Goal: Information Seeking & Learning: Learn about a topic

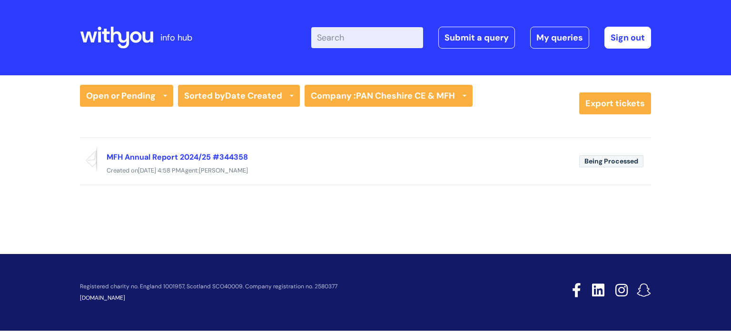
click at [350, 39] on input "Enter your search term here..." at bounding box center [367, 37] width 112 height 21
type input "[PERSON_NAME]"
click button "Search" at bounding box center [0, 0] width 0 height 0
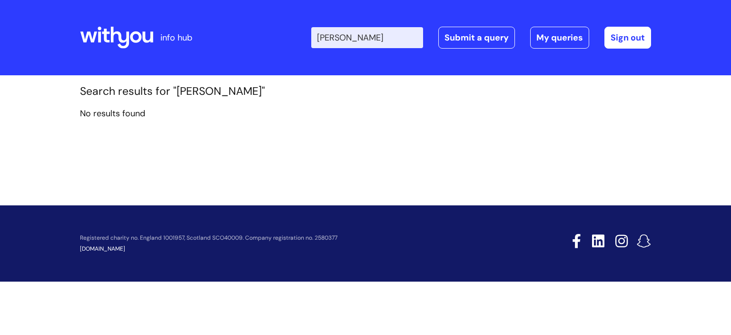
click at [119, 34] on icon at bounding box center [120, 38] width 19 height 22
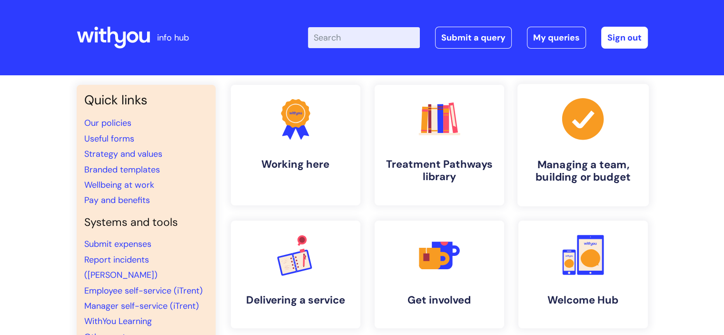
click at [594, 161] on h4 "Managing a team, building or budget" at bounding box center [583, 171] width 116 height 26
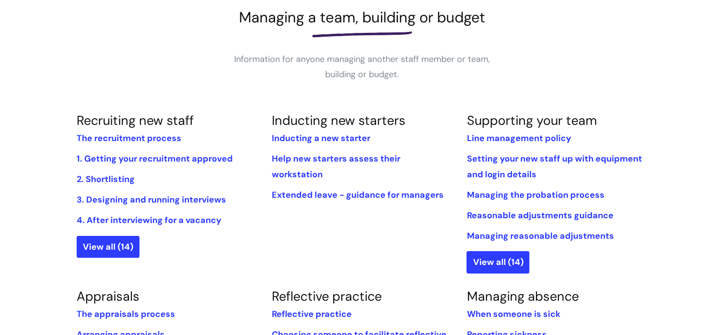
scroll to position [143, 0]
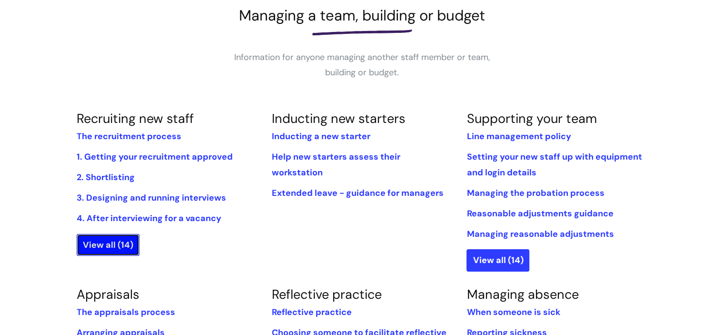
click at [119, 243] on link "View all (14)" at bounding box center [108, 245] width 63 height 22
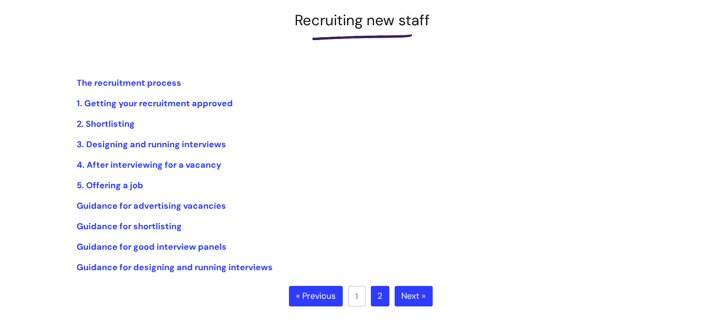
scroll to position [140, 0]
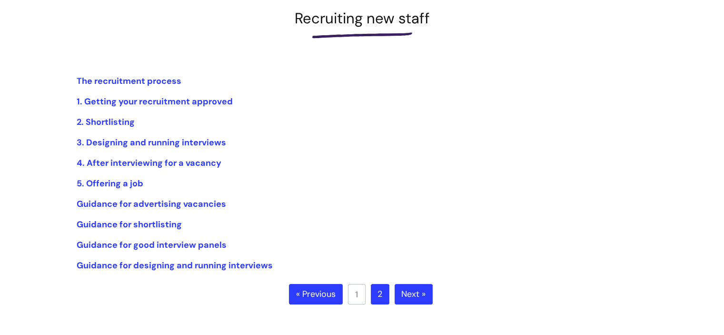
click at [417, 287] on link "Next »" at bounding box center [414, 294] width 38 height 21
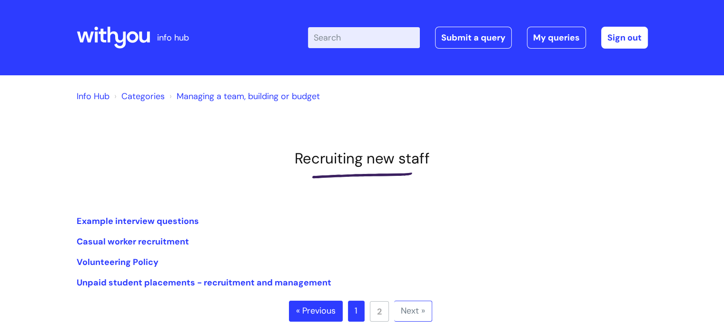
click at [305, 315] on link "« Previous" at bounding box center [316, 310] width 54 height 21
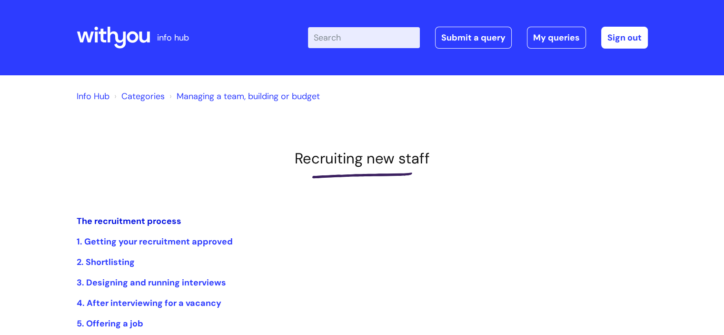
click at [161, 220] on link "The recruitment process" at bounding box center [129, 220] width 105 height 11
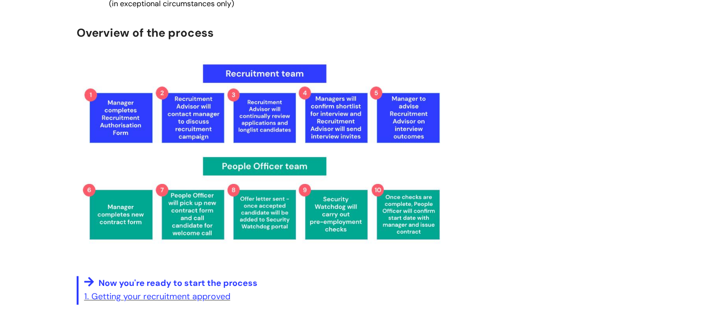
scroll to position [1436, 0]
